Goal: Task Accomplishment & Management: Complete application form

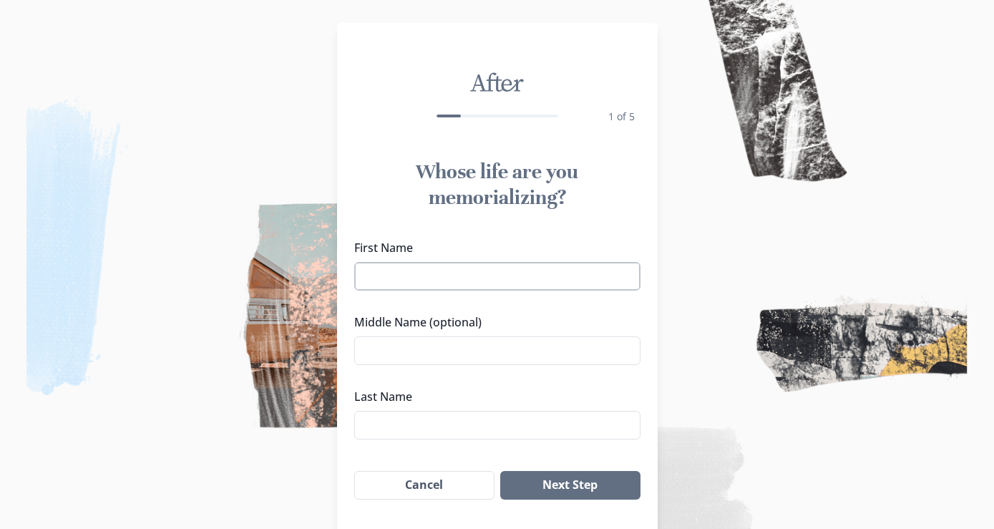
click at [402, 282] on input "First Name" at bounding box center [497, 276] width 286 height 29
type input "Melody"
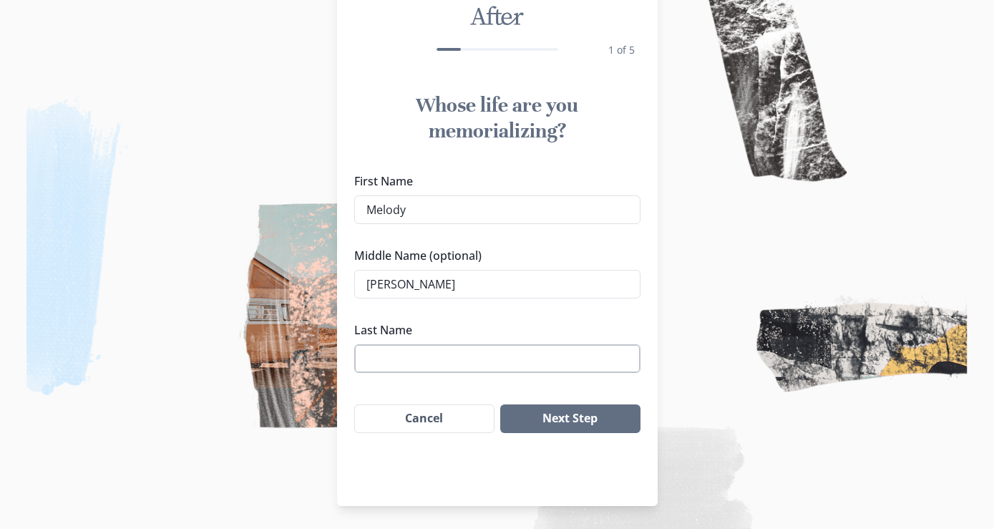
type input "[PERSON_NAME]"
click at [405, 359] on input "Last Name" at bounding box center [497, 358] width 286 height 29
type input "([PERSON_NAME]) [PERSON_NAME]"
click at [598, 418] on button "Next Step" at bounding box center [570, 418] width 140 height 29
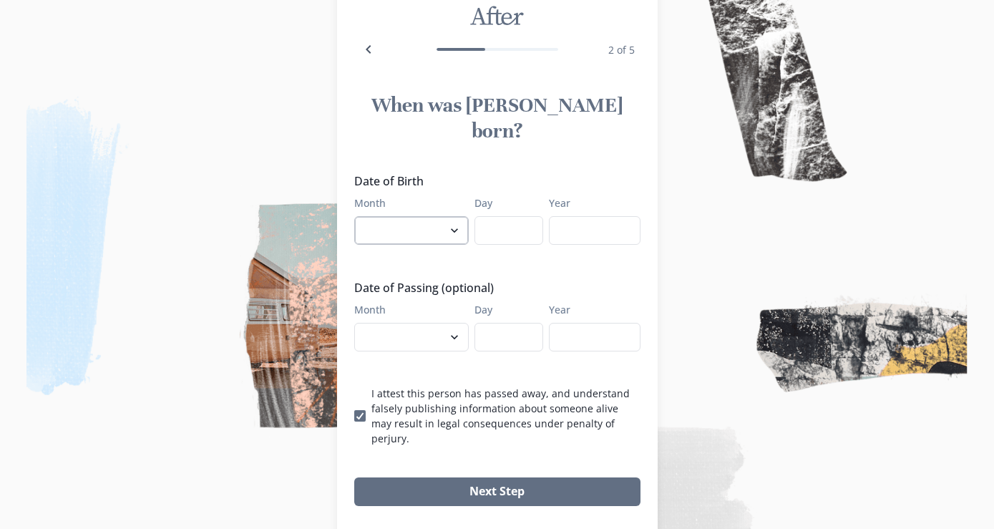
select select "1"
click option "January" at bounding box center [0, 0] width 0 height 0
click at [492, 216] on input "Day" at bounding box center [509, 230] width 69 height 29
type input "5"
click at [564, 216] on input "Year" at bounding box center [595, 230] width 92 height 29
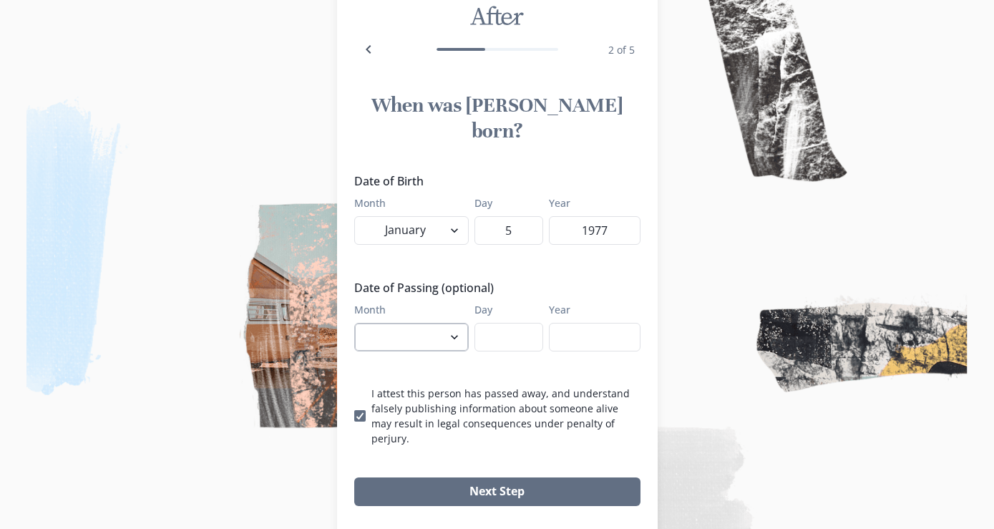
type input "1977"
click at [354, 323] on select "January February March April May June July August September October November De…" at bounding box center [411, 337] width 115 height 29
click at [475, 343] on div "Date of Birth Month January February March April May June July August September…" at bounding box center [497, 308] width 286 height 273
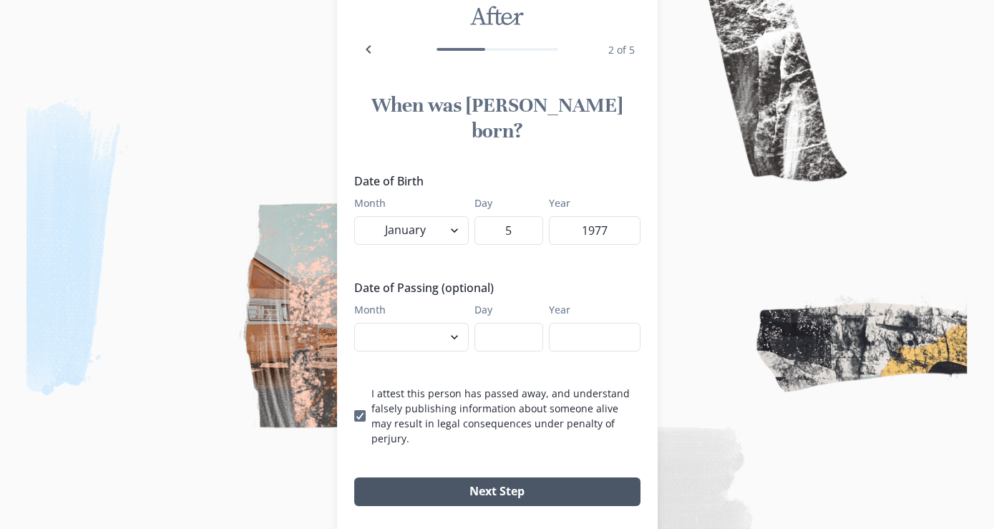
click at [508, 477] on button "Next Step" at bounding box center [497, 491] width 286 height 29
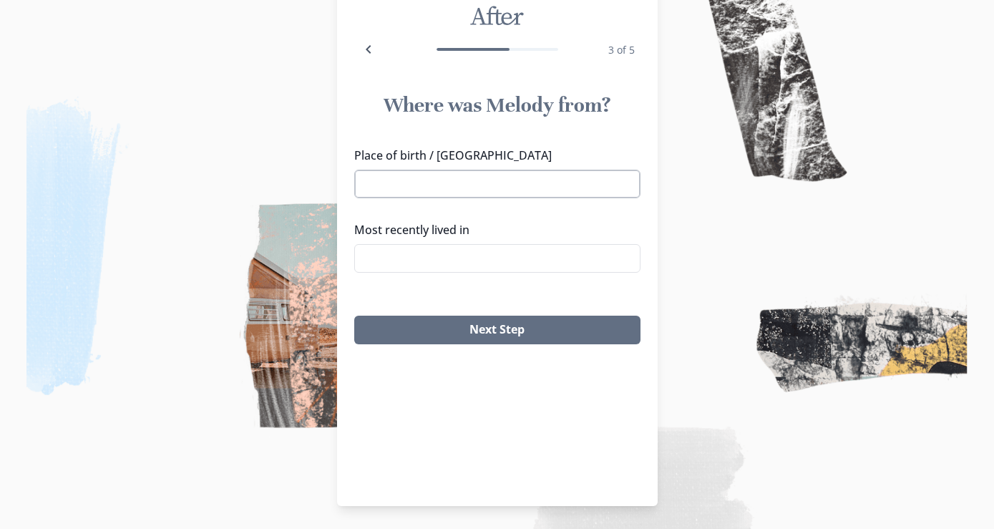
click at [465, 179] on input "Place of birth / [GEOGRAPHIC_DATA]" at bounding box center [497, 184] width 286 height 29
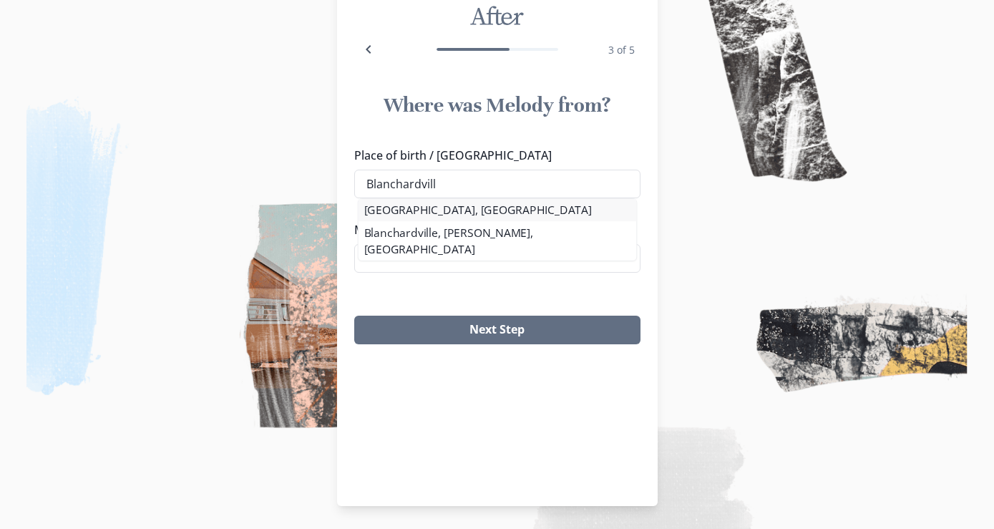
click at [442, 208] on li "[GEOGRAPHIC_DATA], [GEOGRAPHIC_DATA]" at bounding box center [498, 210] width 278 height 22
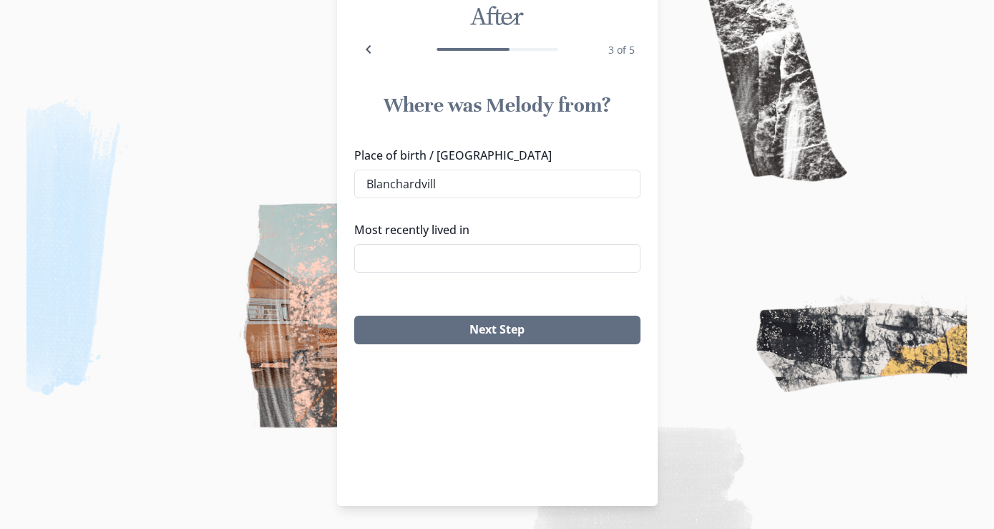
type input "[GEOGRAPHIC_DATA], [GEOGRAPHIC_DATA]"
click at [419, 256] on input "Most recently lived in" at bounding box center [497, 258] width 286 height 29
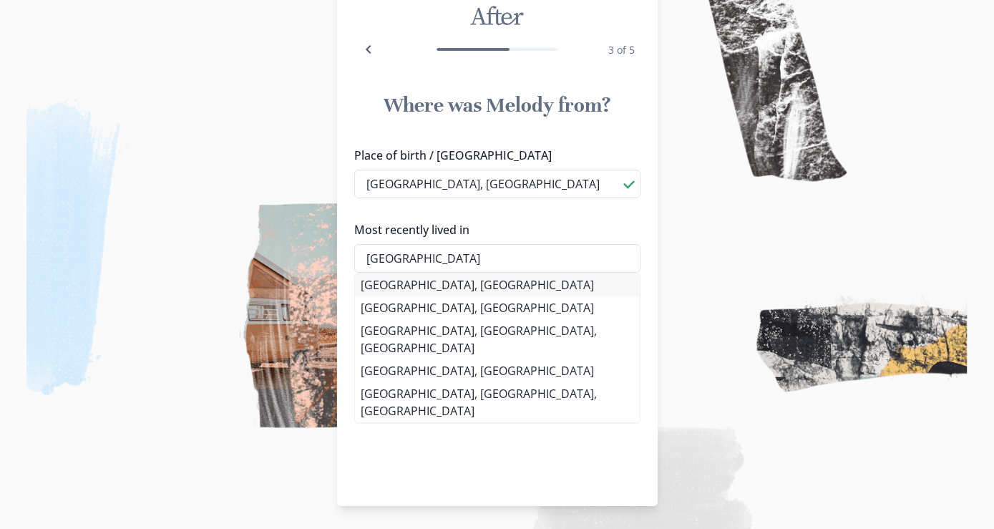
click at [437, 286] on div "Place of birth / [GEOGRAPHIC_DATA] [GEOGRAPHIC_DATA], [GEOGRAPHIC_DATA] [GEOGRA…" at bounding box center [497, 215] width 321 height 149
click at [440, 285] on li "[GEOGRAPHIC_DATA], [GEOGRAPHIC_DATA]" at bounding box center [497, 284] width 285 height 23
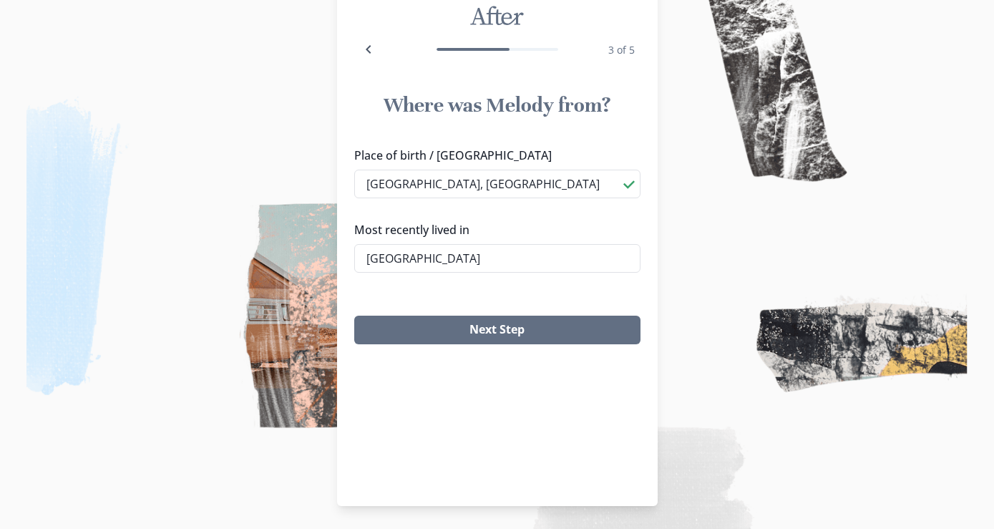
type input "[GEOGRAPHIC_DATA], [GEOGRAPHIC_DATA]"
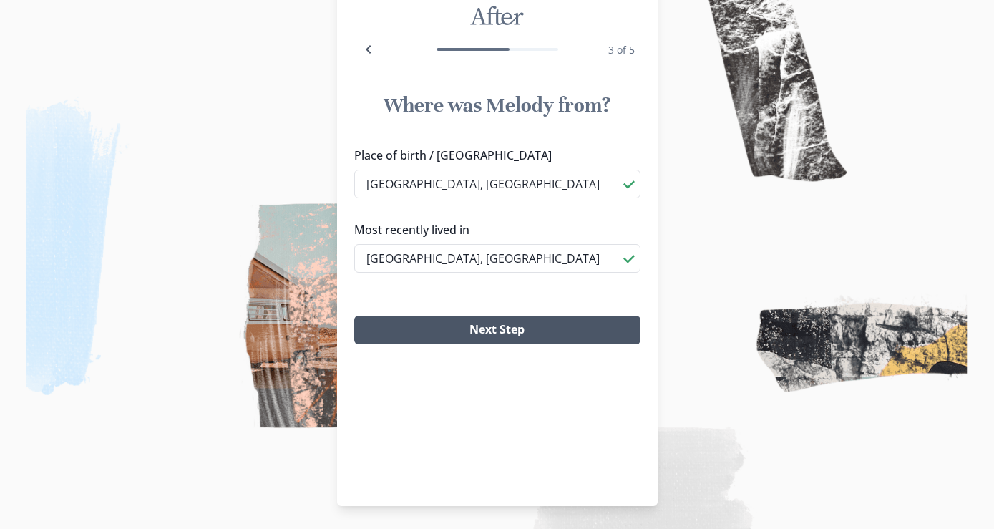
click at [495, 325] on button "Next Step" at bounding box center [497, 330] width 286 height 29
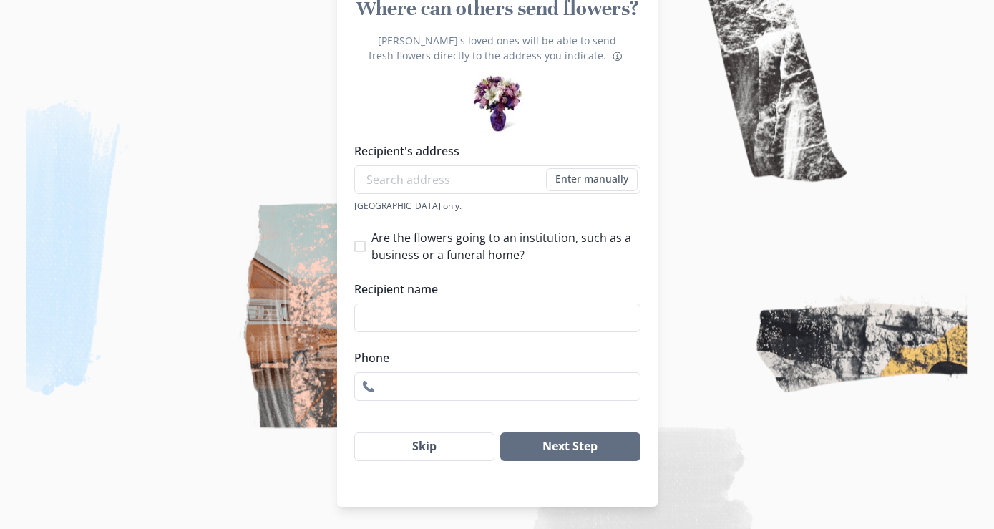
scroll to position [164, 0]
click at [580, 443] on button "Next Step" at bounding box center [570, 446] width 140 height 29
click at [460, 205] on li "[STREET_ADDRESS][PERSON_NAME]" at bounding box center [497, 205] width 285 height 23
type input "[STREET_ADDRESS][PERSON_NAME]"
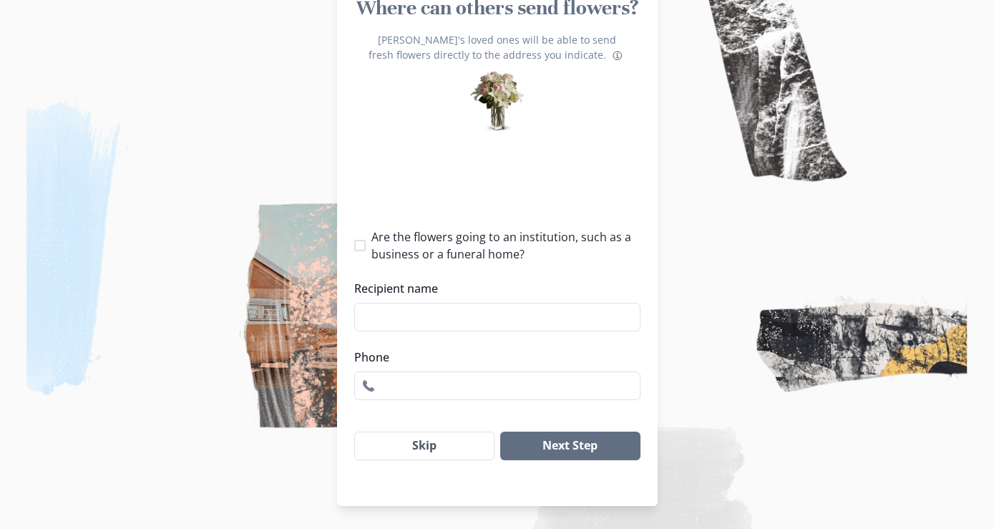
type input "1"
select select "WI"
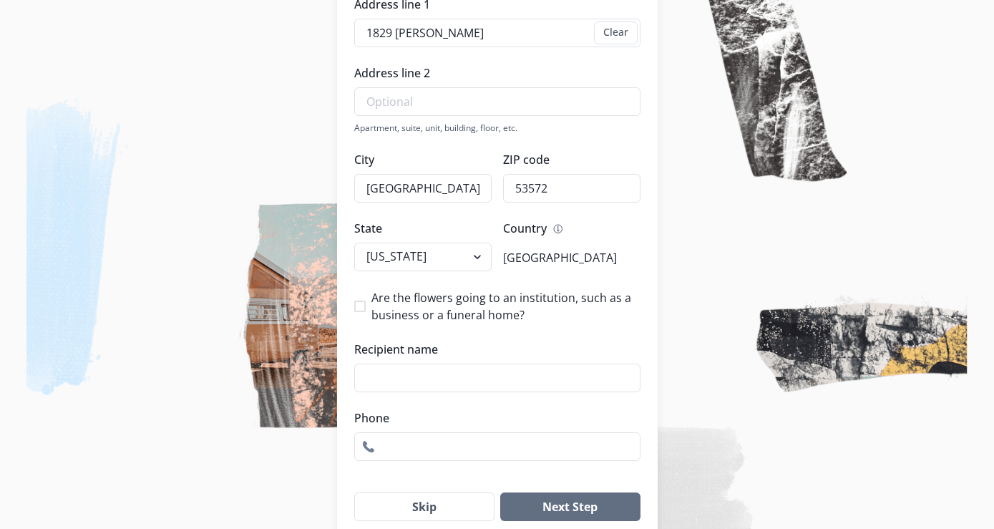
scroll to position [371, 0]
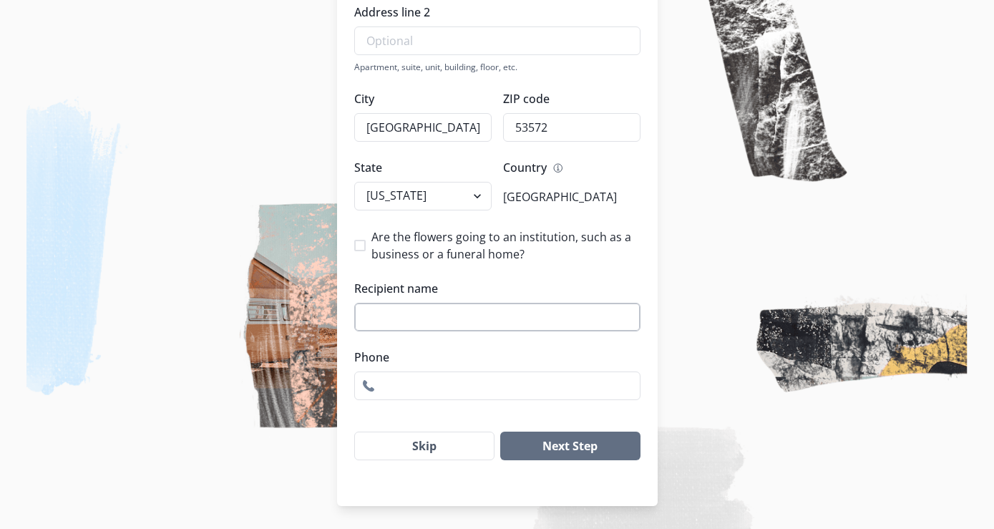
click at [475, 318] on input "Recipient name" at bounding box center [497, 317] width 286 height 29
type input "[PERSON_NAME]"
click at [485, 387] on input "Phone" at bounding box center [497, 385] width 286 height 29
click at [599, 441] on button "Next Step" at bounding box center [570, 446] width 140 height 29
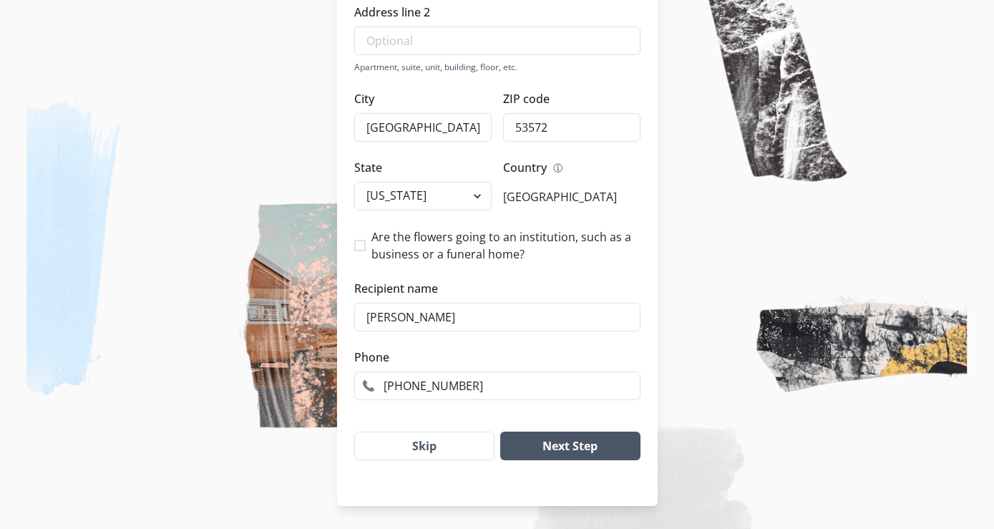
type input "[PHONE_NUMBER]"
click at [606, 443] on button "Next Step" at bounding box center [570, 446] width 140 height 29
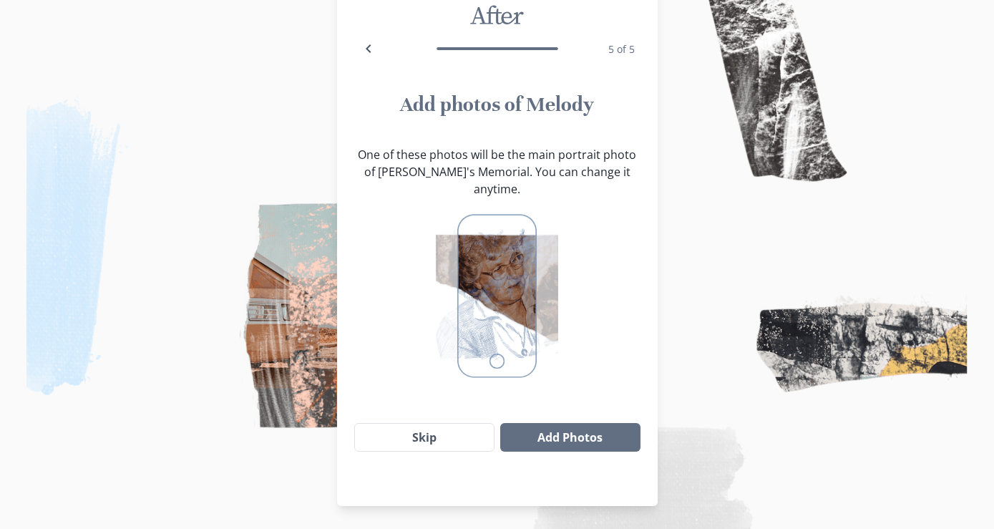
scroll to position [67, 0]
click at [444, 424] on button "Skip" at bounding box center [424, 438] width 141 height 29
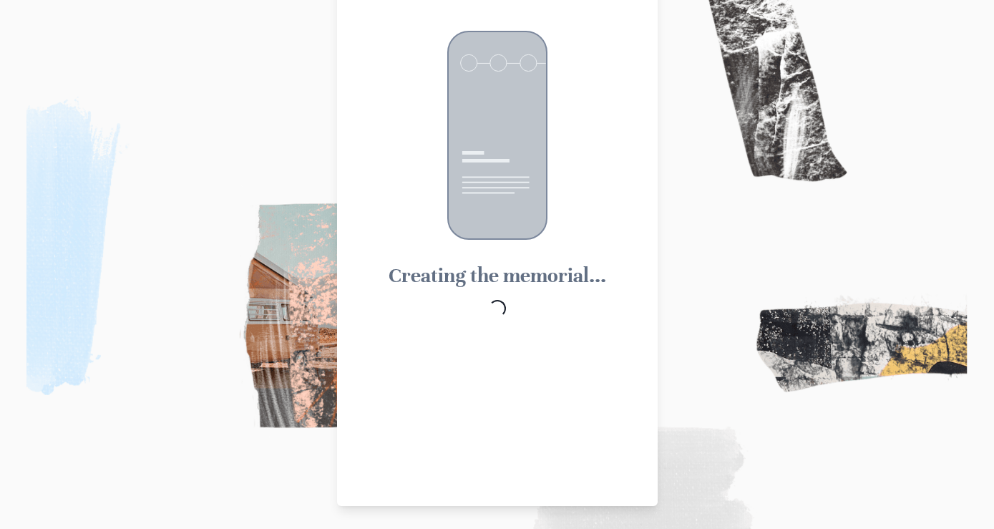
scroll to position [0, 0]
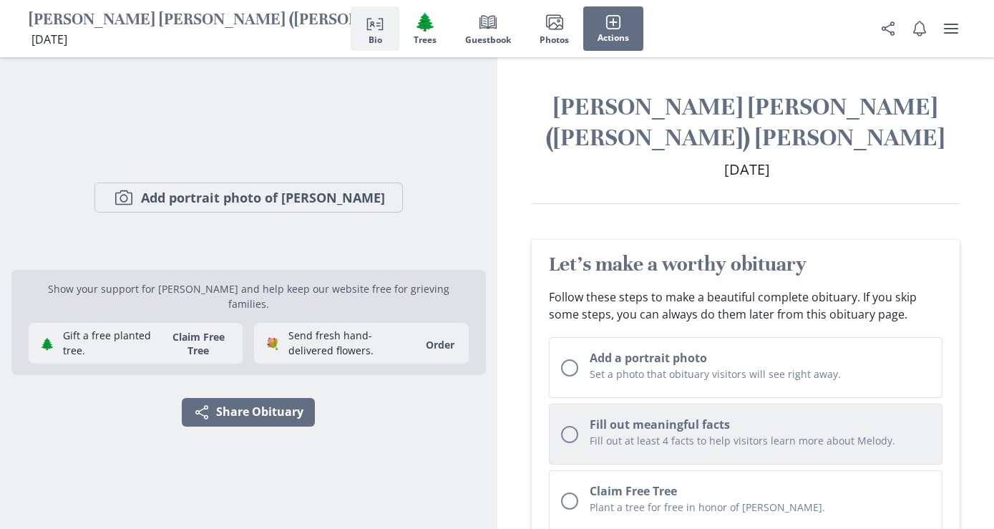
click at [617, 416] on h2 "Fill out meaningful facts" at bounding box center [760, 424] width 341 height 17
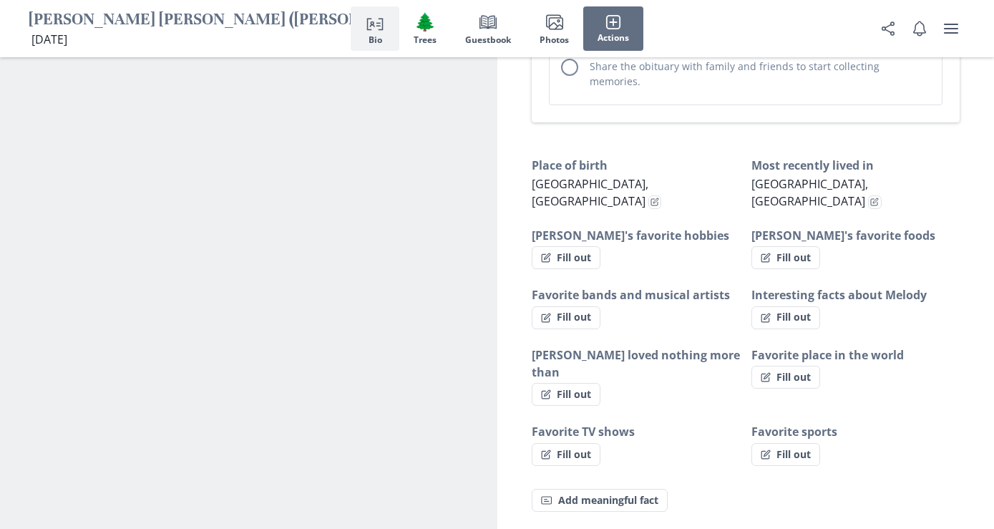
scroll to position [817, 0]
click at [591, 382] on button "Fill out" at bounding box center [566, 393] width 69 height 23
select select "[PERSON_NAME] loved nothing more than"
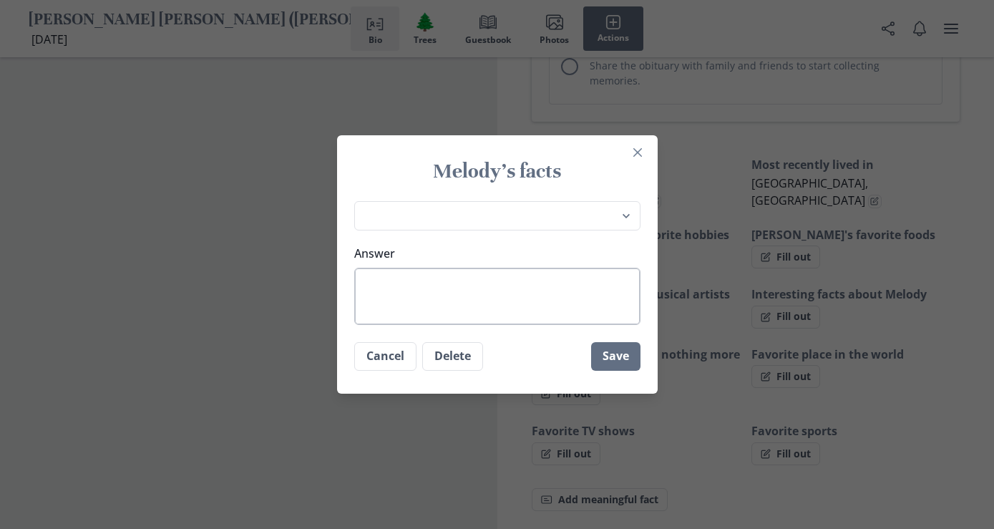
click at [529, 293] on textarea "Answer" at bounding box center [497, 296] width 286 height 57
type textarea "H"
type textarea "x"
type textarea "He"
type textarea "x"
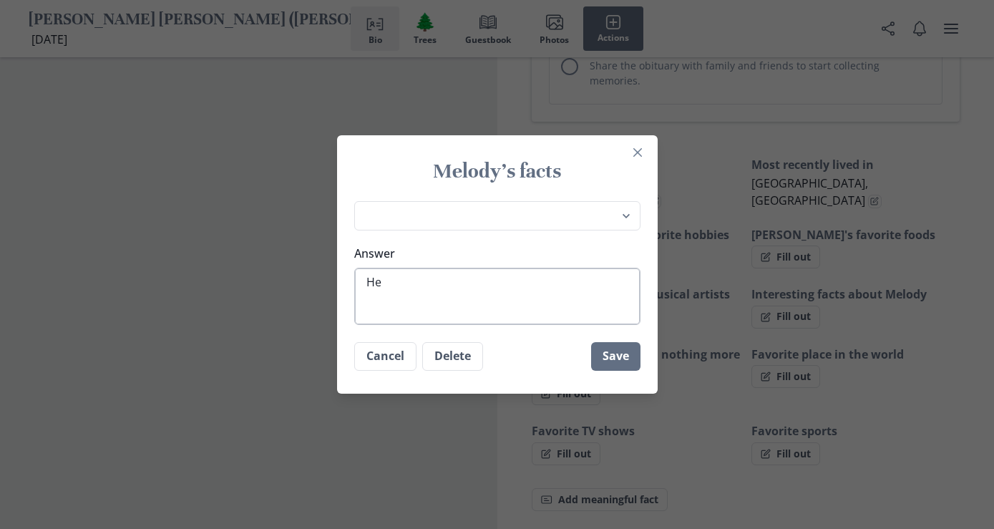
type textarea "Her"
type textarea "x"
type textarea "Her"
type textarea "x"
type textarea "Her c"
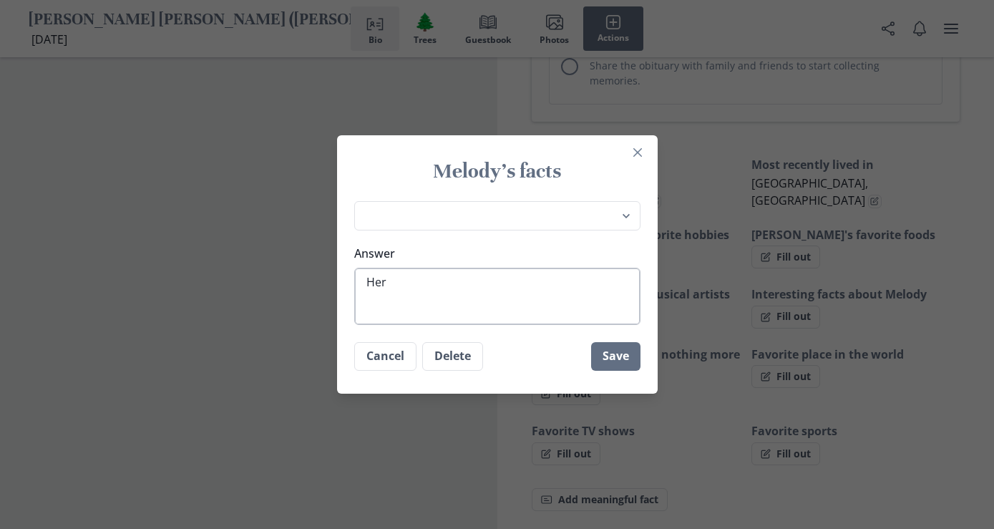
type textarea "x"
type textarea "Her ch"
type textarea "x"
type textarea "Her chi"
type textarea "x"
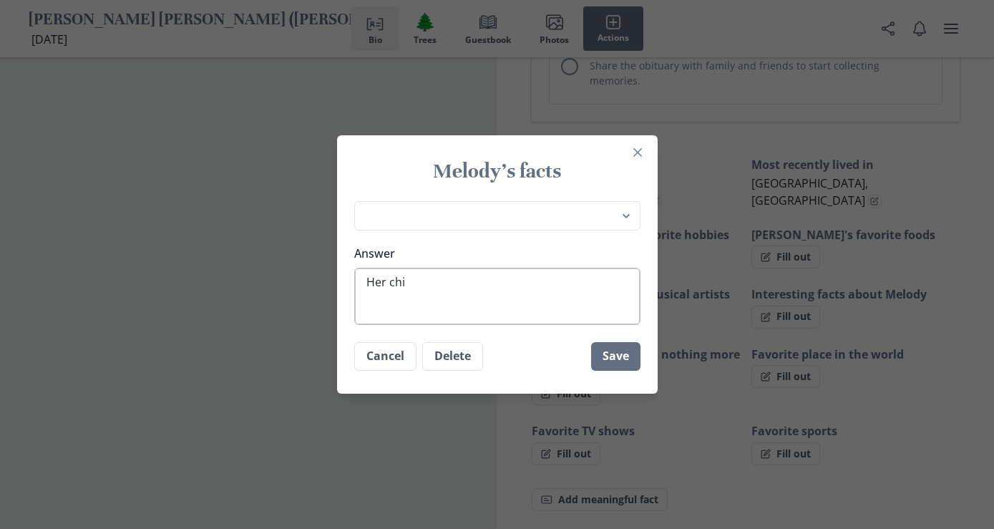
type textarea "Her ch"
type textarea "x"
type textarea "Her c"
type textarea "x"
type textarea "Her"
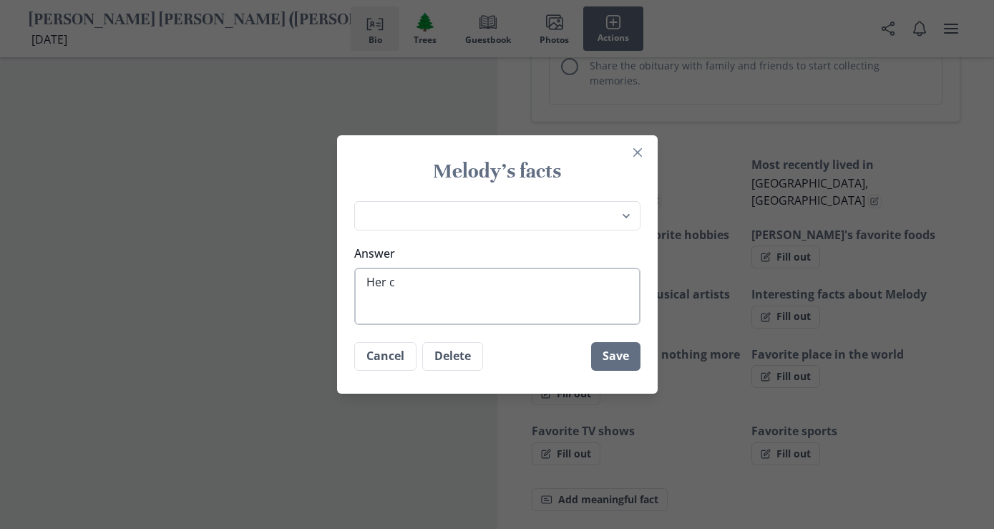
type textarea "x"
type textarea "Her"
type textarea "x"
type textarea "He"
type textarea "x"
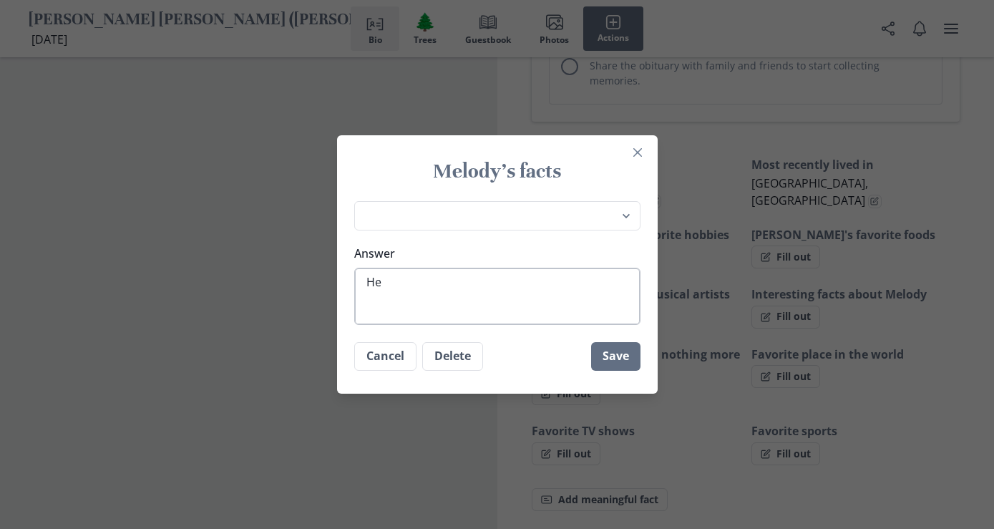
type textarea "H"
type textarea "x"
type textarea "h"
type textarea "x"
type textarea "he"
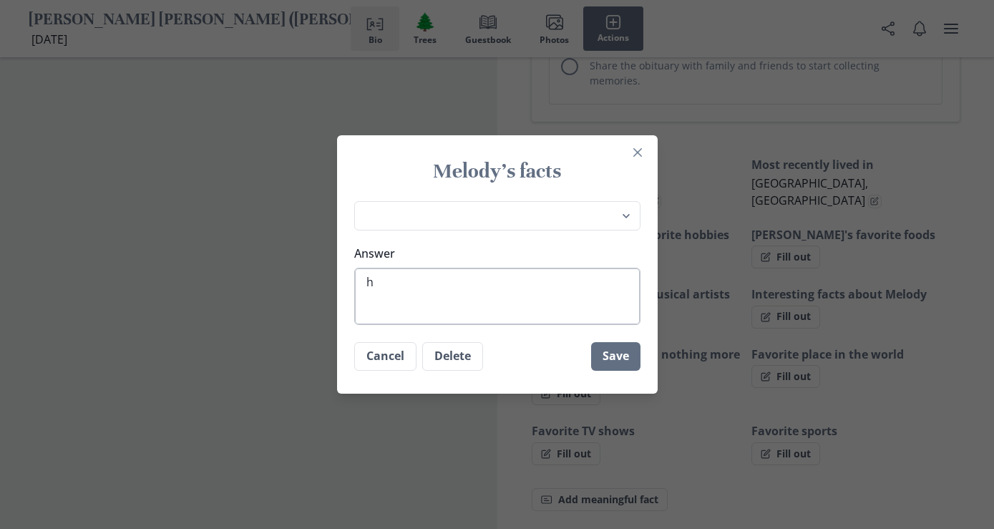
type textarea "x"
type textarea "her"
type textarea "x"
type textarea "her"
type textarea "x"
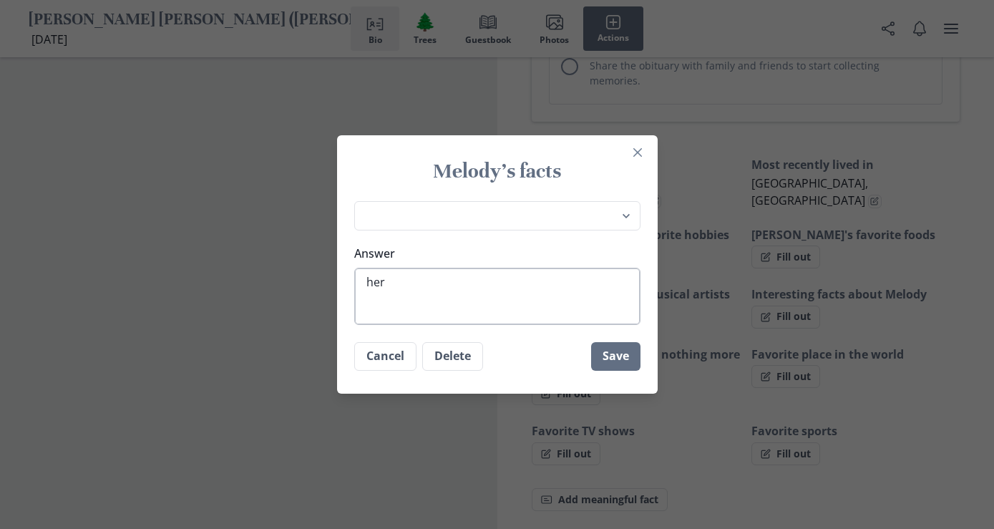
type textarea "her c"
type textarea "x"
type textarea "her ch"
type textarea "x"
type textarea "her chi"
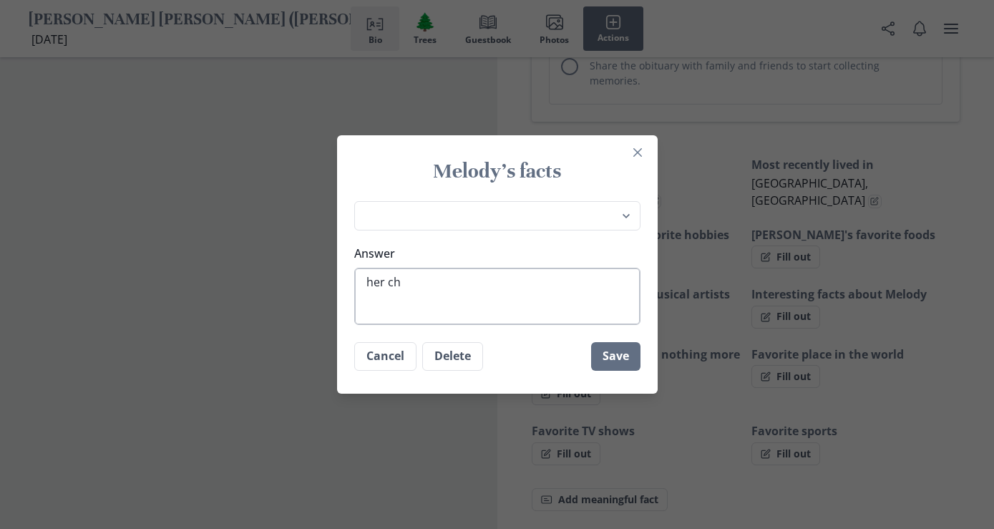
type textarea "x"
type textarea "her chil"
type textarea "x"
type textarea "her child"
type textarea "x"
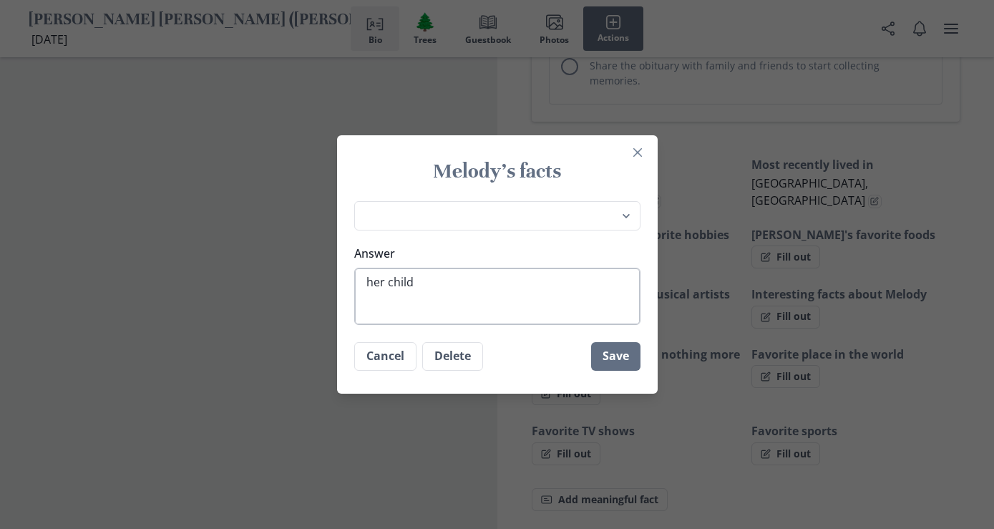
type textarea "her childr"
type textarea "x"
type textarea "her childre"
type textarea "x"
type textarea "her children"
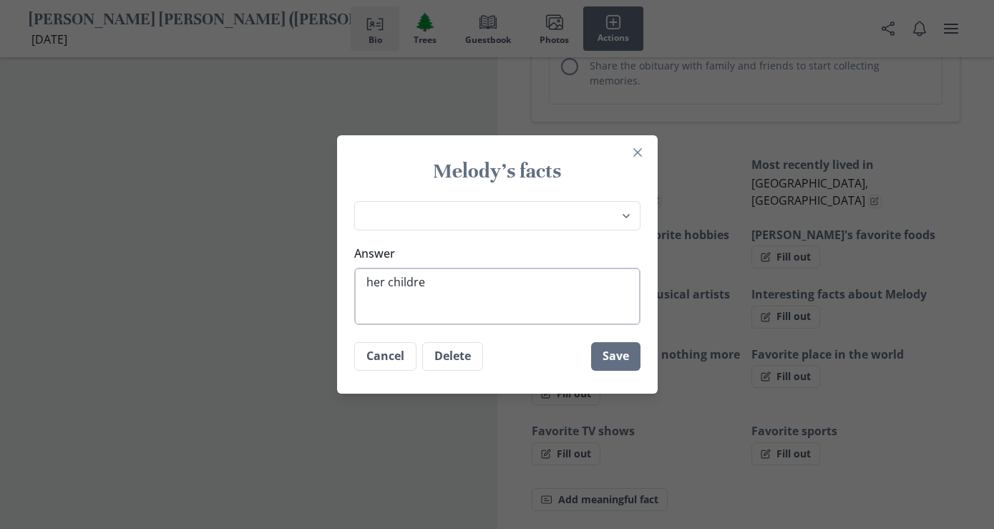
type textarea "x"
type textarea "her children"
type textarea "x"
type textarea "her children a"
type textarea "x"
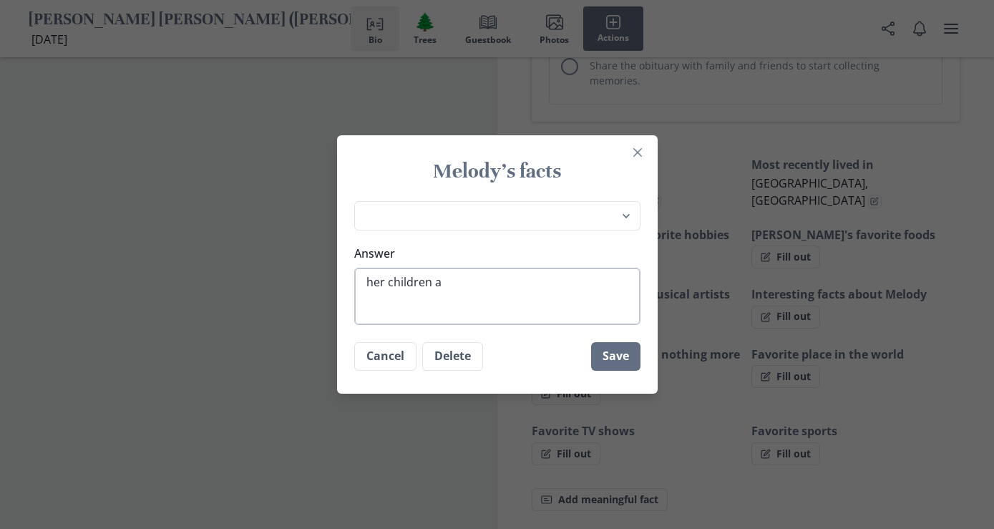
type textarea "her children an"
type textarea "x"
type textarea "her children and"
type textarea "x"
type textarea "her children and"
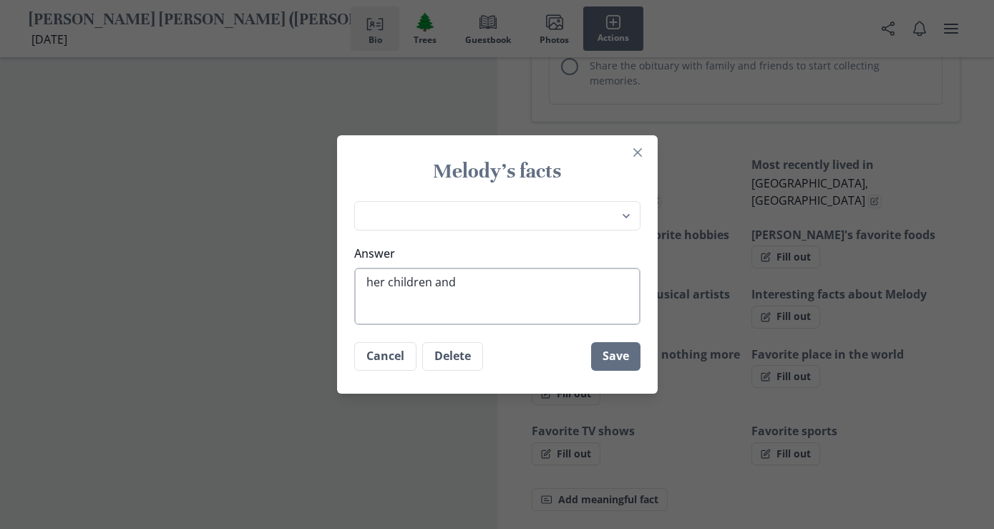
type textarea "x"
type textarea "her children and g"
type textarea "x"
type textarea "her children and gr"
type textarea "x"
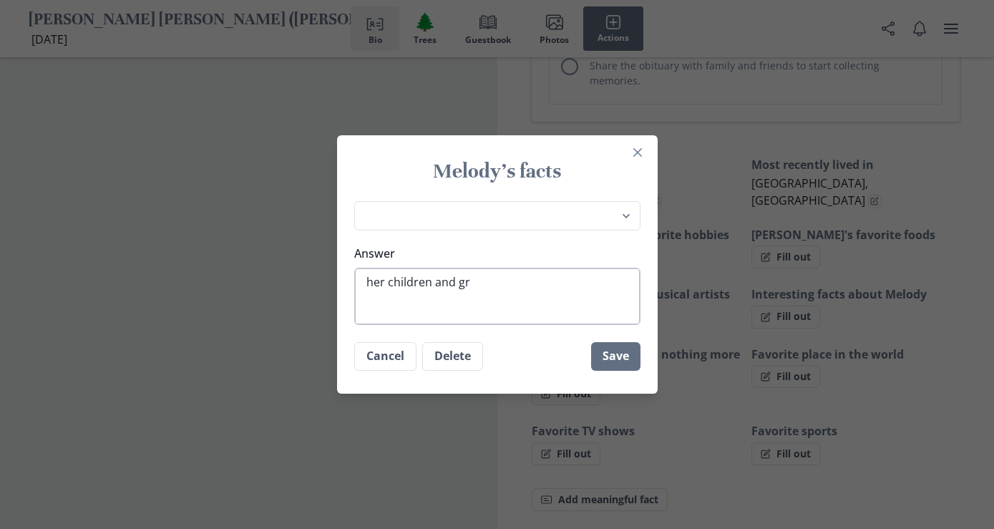
type textarea "her children and gra"
type textarea "x"
type textarea "her children and gran"
type textarea "x"
type textarea "her children and grand"
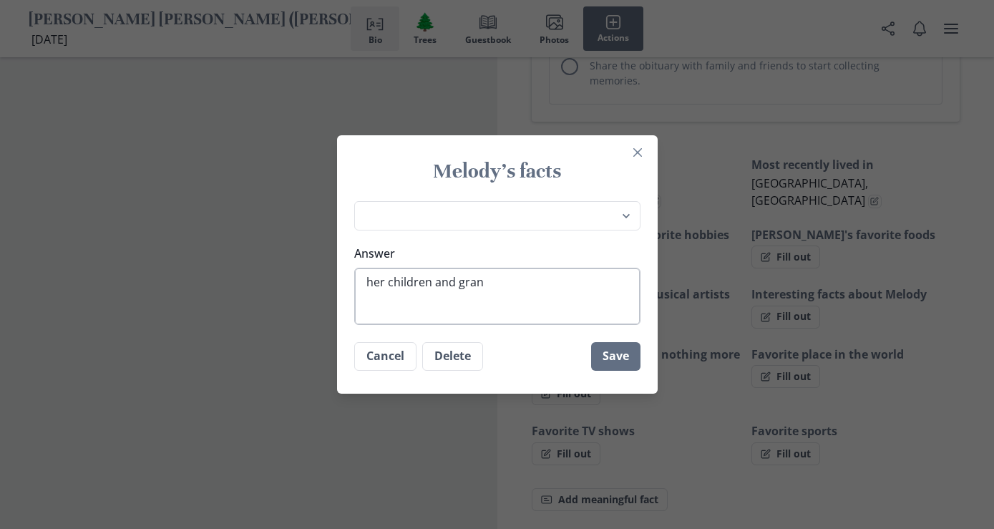
type textarea "x"
type textarea "her children and grands"
type textarea "x"
type textarea "her children and [PERSON_NAME]"
type textarea "x"
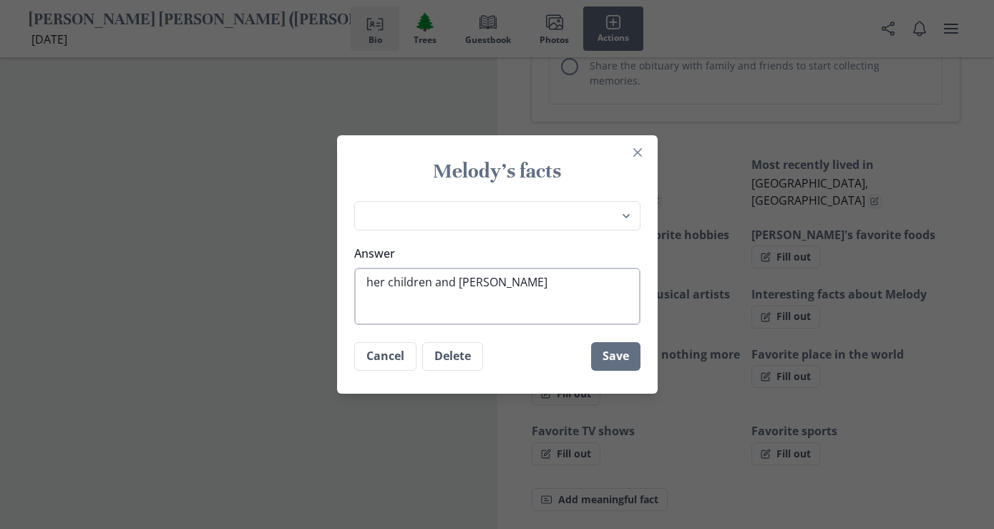
type textarea "her children and grandson"
type textarea "x"
type textarea "her children and grandson"
click at [628, 355] on button "Save" at bounding box center [615, 356] width 49 height 29
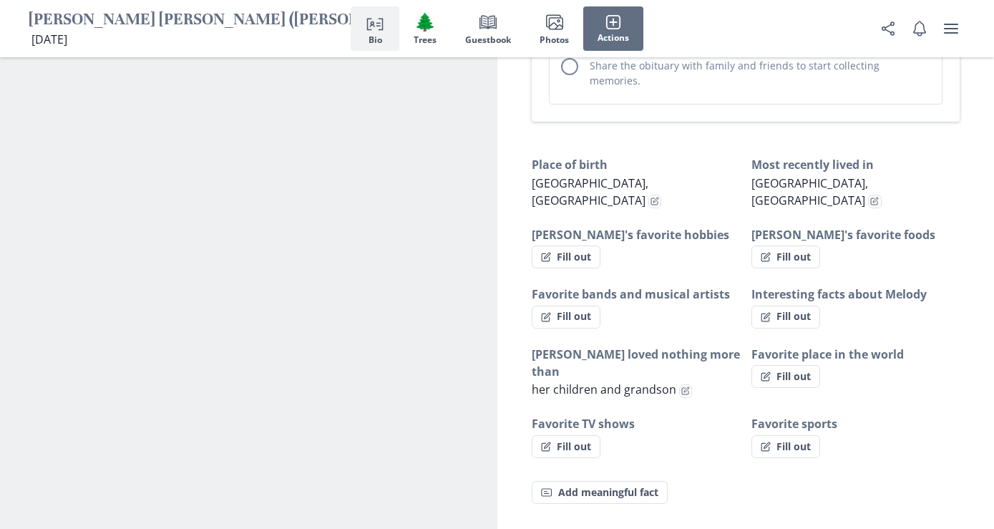
type textarea "x"
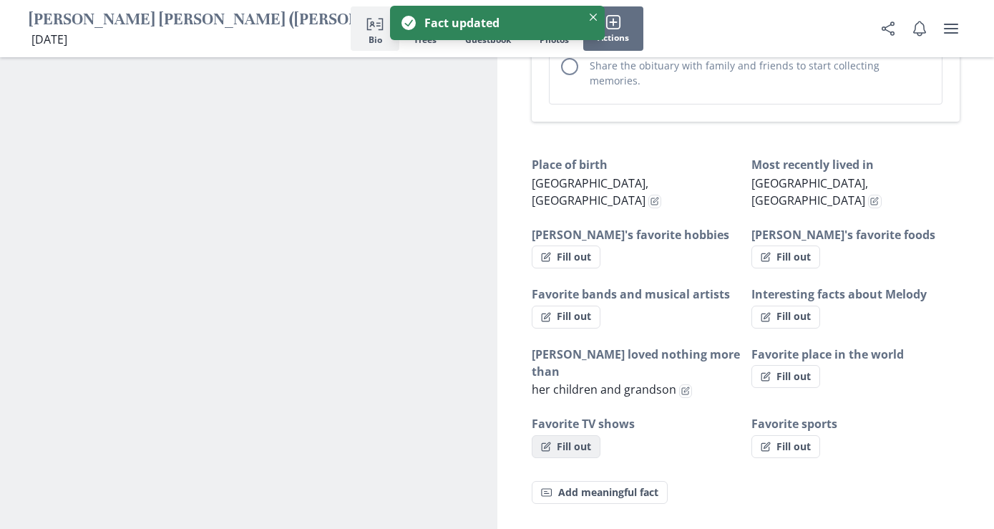
click at [575, 435] on button "Fill out" at bounding box center [566, 446] width 69 height 23
select select "Favorite TV shows"
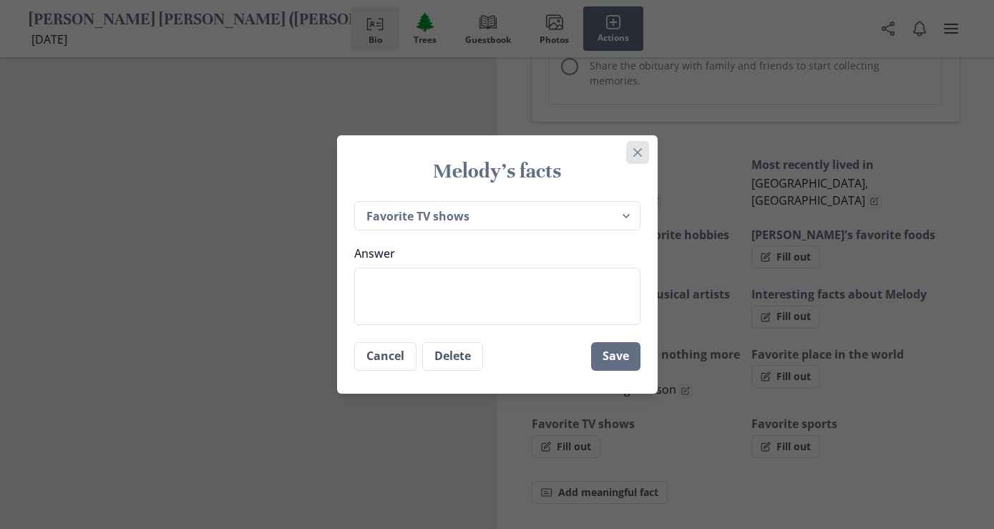
click at [637, 155] on icon "Close" at bounding box center [637, 152] width 9 height 9
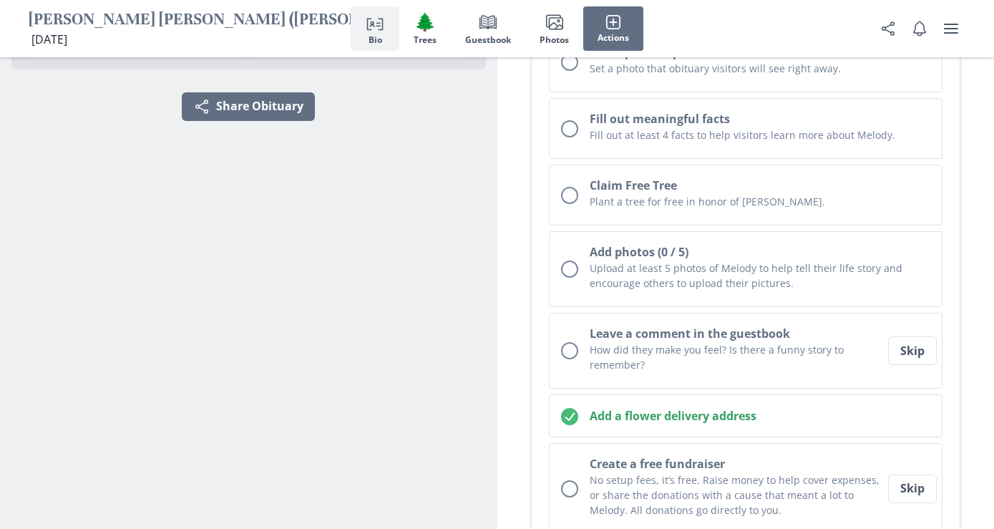
scroll to position [233, 0]
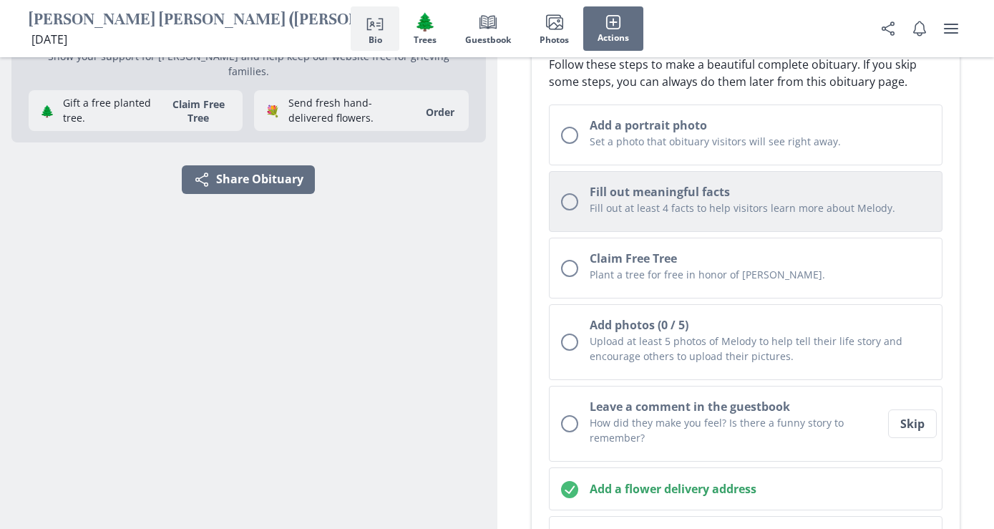
click at [780, 200] on p "Fill out at least 4 facts to help visitors learn more about Melody." at bounding box center [760, 207] width 341 height 15
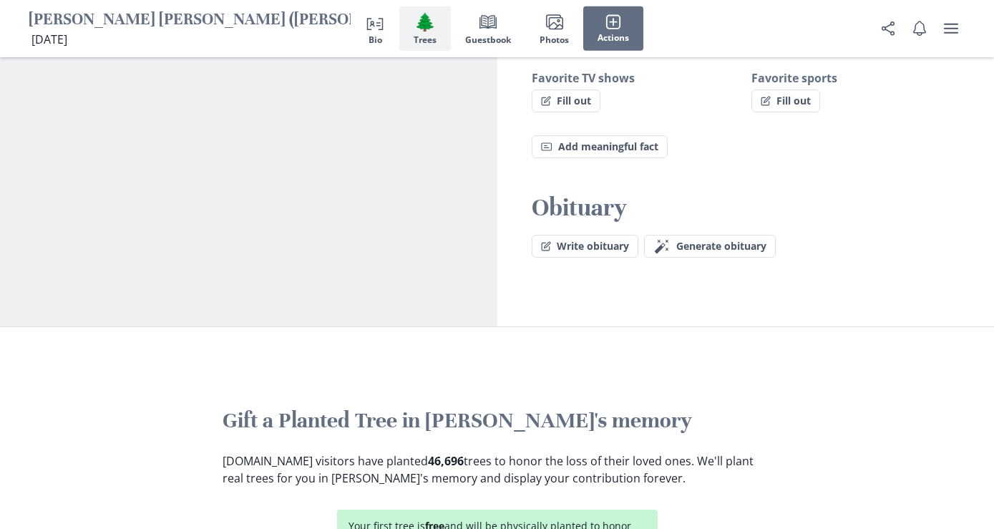
scroll to position [1109, 0]
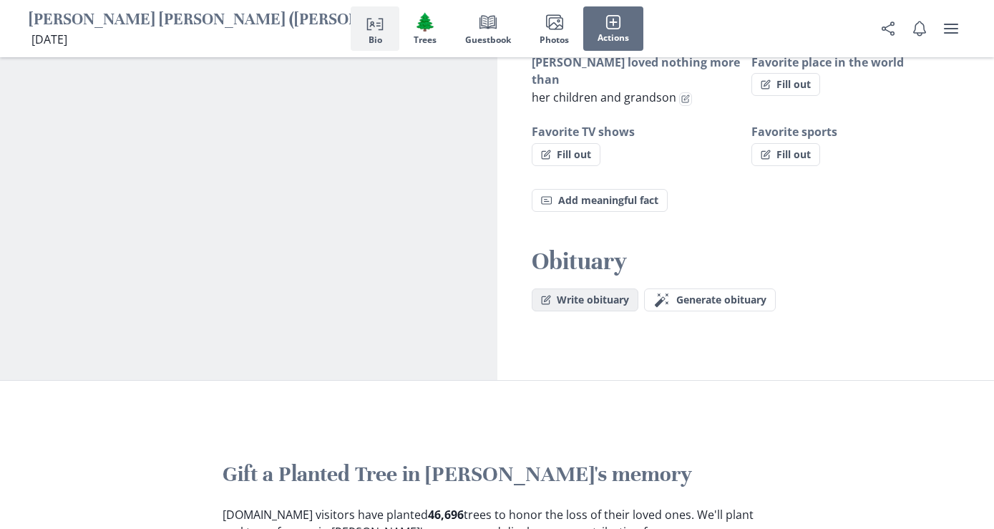
click at [574, 288] on button "Write obituary" at bounding box center [585, 299] width 107 height 23
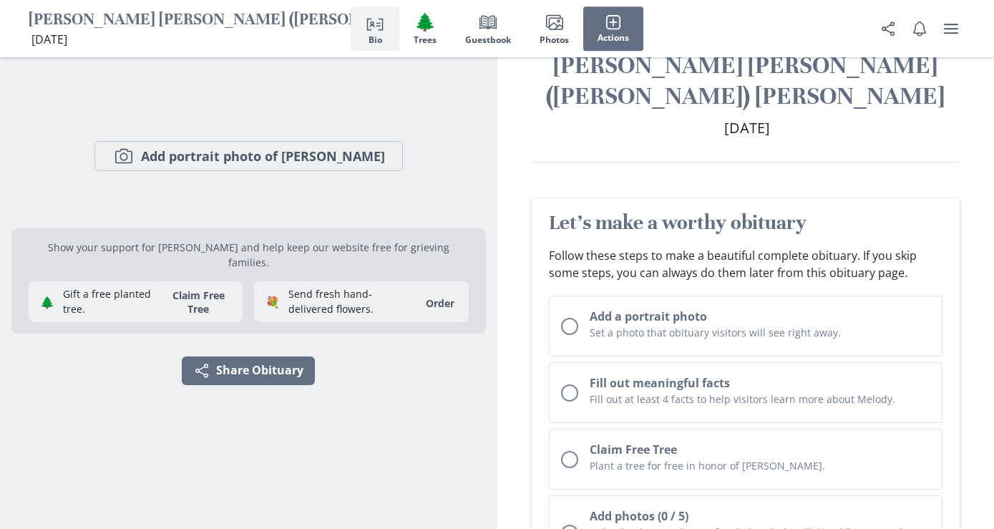
scroll to position [0, 0]
